Goal: Use online tool/utility: Utilize a website feature to perform a specific function

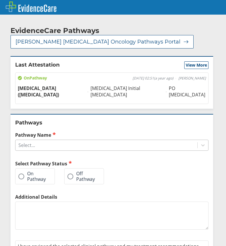
click at [40, 149] on div "Select..." at bounding box center [106, 145] width 182 height 10
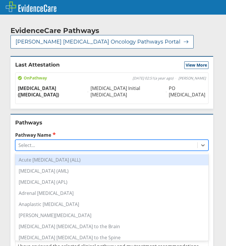
click at [40, 149] on div "Select..." at bounding box center [106, 145] width 182 height 10
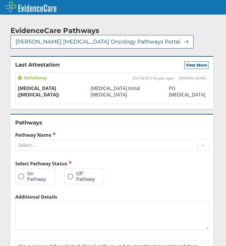
click at [35, 173] on label "On Pathway" at bounding box center [31, 176] width 27 height 11
click at [0, 0] on input "On Pathway" at bounding box center [0, 0] width 0 height 0
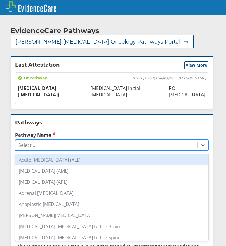
click at [46, 147] on div "Select..." at bounding box center [106, 145] width 182 height 10
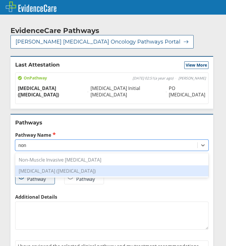
click at [47, 168] on div "[MEDICAL_DATA] ([MEDICAL_DATA])" at bounding box center [111, 170] width 193 height 11
type input "non"
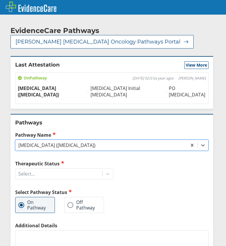
scroll to position [64, 0]
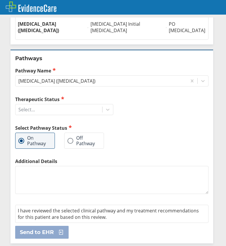
click at [54, 116] on div "Therapeutic Status Select... Select Pathway Status On Pathway Off Pathway" at bounding box center [64, 127] width 98 height 62
click at [54, 113] on div "Select..." at bounding box center [58, 109] width 87 height 10
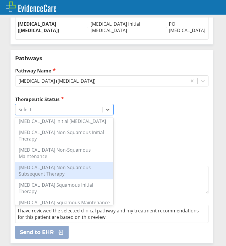
scroll to position [117, 0]
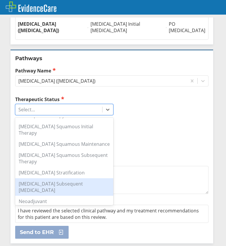
click at [54, 178] on div "[MEDICAL_DATA] Subsequent [MEDICAL_DATA]" at bounding box center [64, 187] width 98 height 18
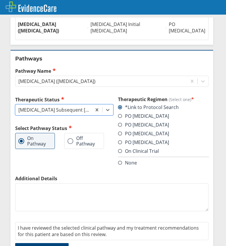
scroll to position [64, 0]
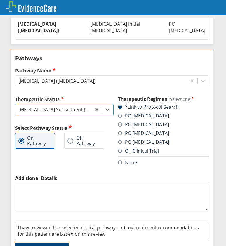
click at [119, 133] on span at bounding box center [120, 133] width 4 height 4
click at [0, 0] on input "PO [MEDICAL_DATA]" at bounding box center [0, 0] width 0 height 0
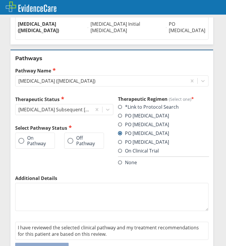
scroll to position [81, 0]
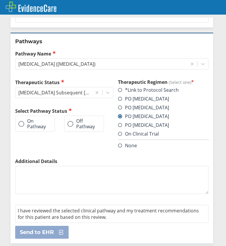
click at [29, 125] on label "On Pathway" at bounding box center [31, 123] width 27 height 11
click at [0, 0] on input "On Pathway" at bounding box center [0, 0] width 0 height 0
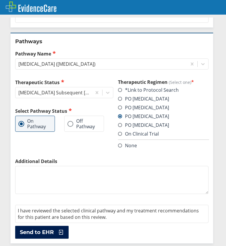
click at [47, 233] on span "Send to EHR" at bounding box center [37, 231] width 34 height 7
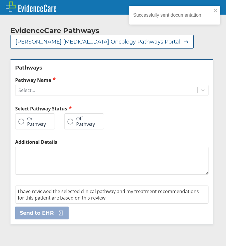
scroll to position [0, 0]
